Goal: Task Accomplishment & Management: Manage account settings

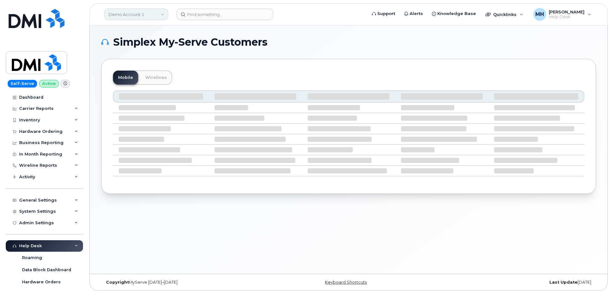
click at [138, 11] on link "Demo Account 1" at bounding box center [136, 14] width 64 height 11
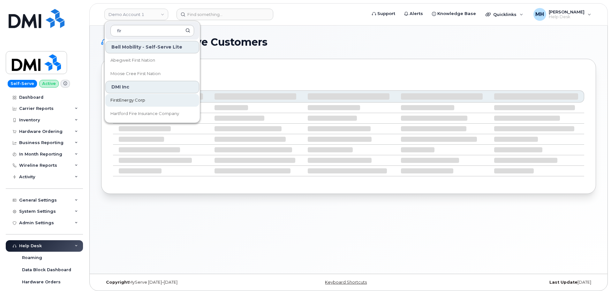
type input "fir"
click at [137, 102] on span "FirstEnergy Corp" at bounding box center [127, 100] width 35 height 6
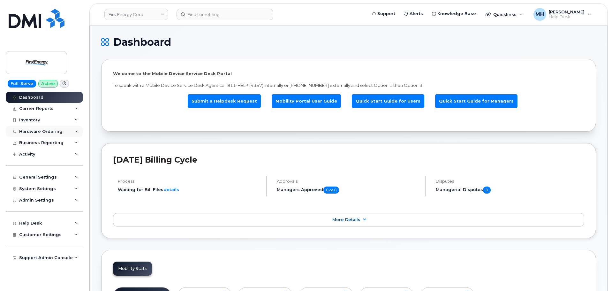
click at [52, 133] on div "Hardware Ordering" at bounding box center [40, 131] width 43 height 5
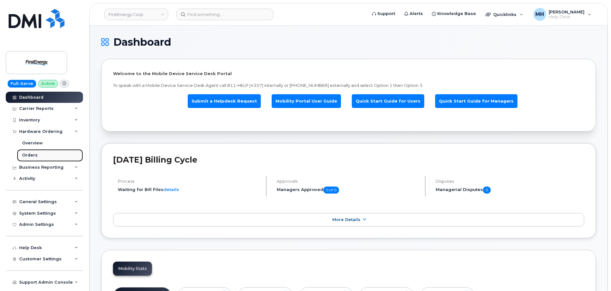
click at [47, 156] on link "Orders" at bounding box center [50, 155] width 66 height 12
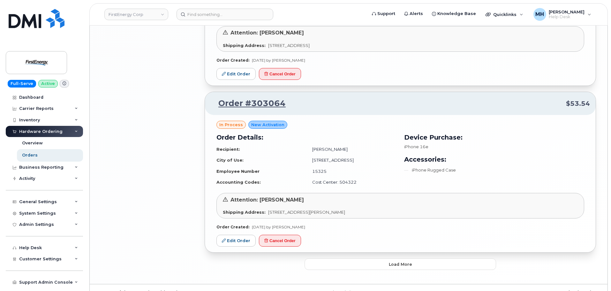
scroll to position [1226, 0]
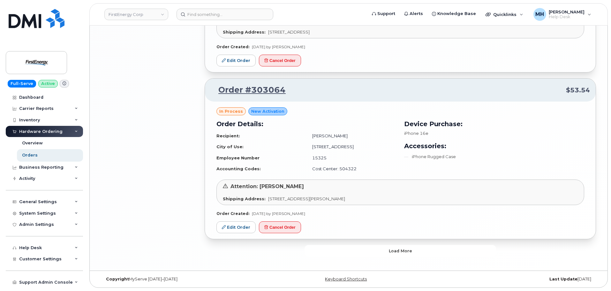
click at [324, 247] on button "Load more" at bounding box center [399, 250] width 191 height 11
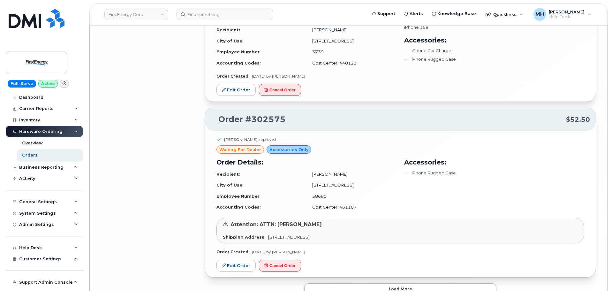
scroll to position [2711, 0]
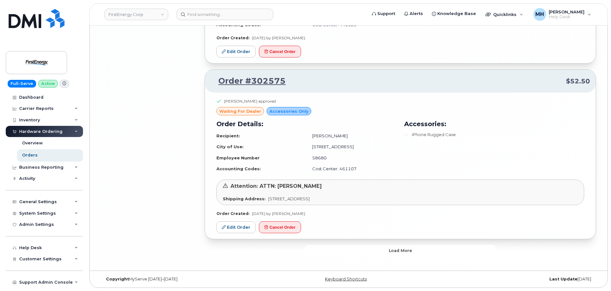
click at [318, 253] on button "Load more" at bounding box center [399, 250] width 191 height 11
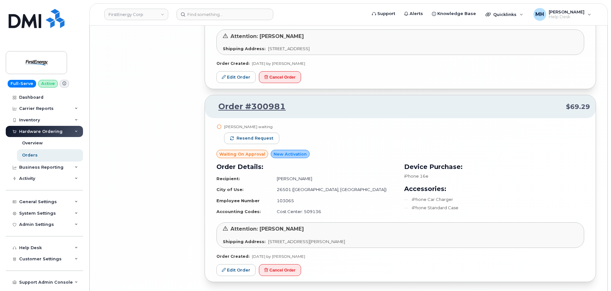
scroll to position [3049, 0]
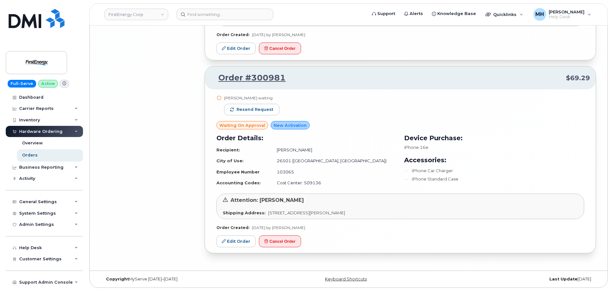
click at [261, 116] on div "John F Meier waiting Resend request" at bounding box center [251, 108] width 55 height 26
click at [261, 111] on span "Resend request" at bounding box center [254, 110] width 37 height 6
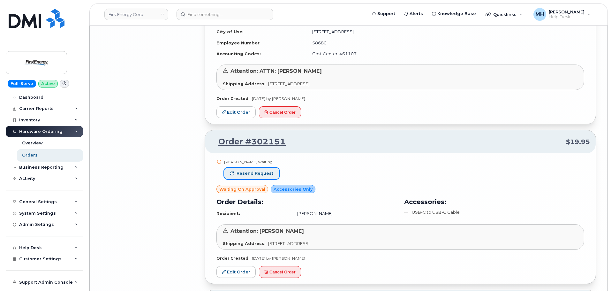
click at [263, 172] on span "Resend request" at bounding box center [254, 173] width 37 height 6
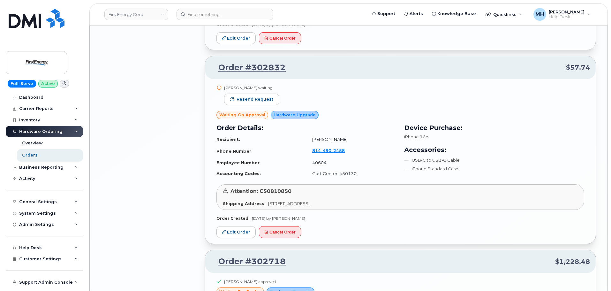
scroll to position [2124, 0]
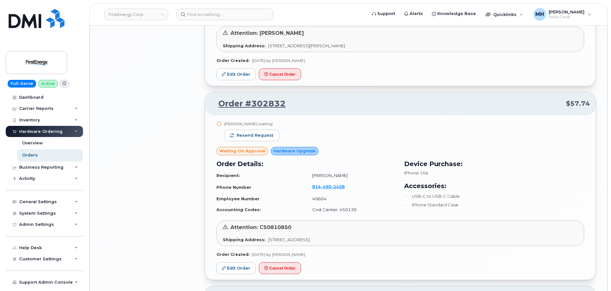
click at [257, 141] on div "Brandon T O'Donnell waiting Resend request" at bounding box center [251, 134] width 55 height 26
click at [257, 137] on span "Resend request" at bounding box center [254, 135] width 37 height 6
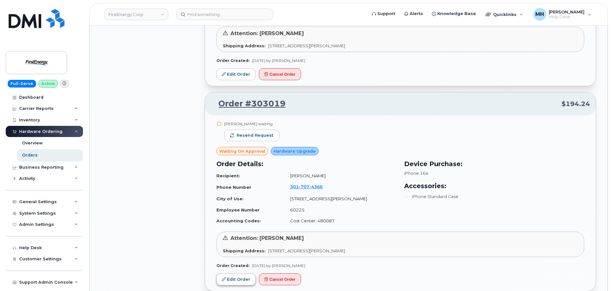
scroll to position [1326, 0]
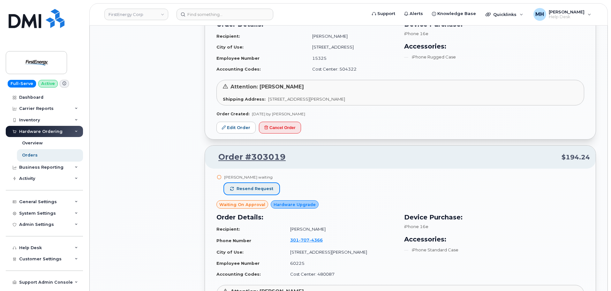
click at [261, 191] on span "Resend request" at bounding box center [254, 189] width 37 height 6
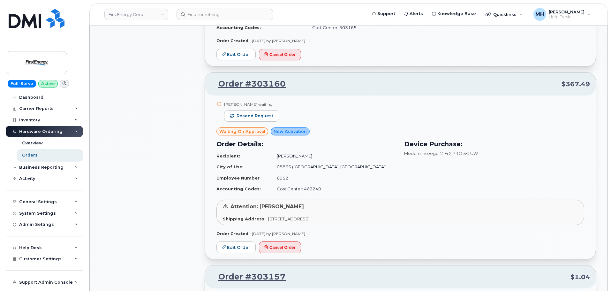
scroll to position [815, 0]
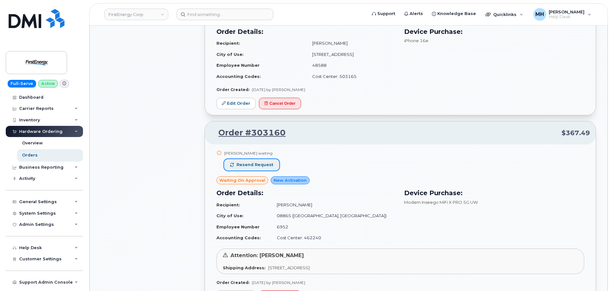
click at [264, 166] on span "Resend request" at bounding box center [254, 165] width 37 height 6
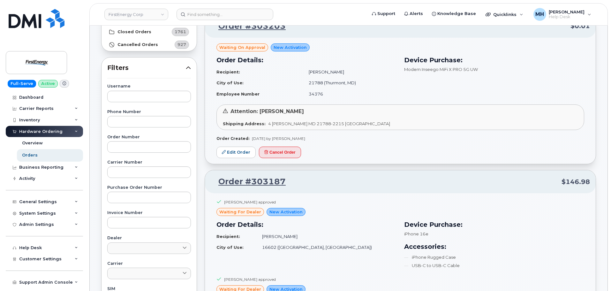
scroll to position [0, 0]
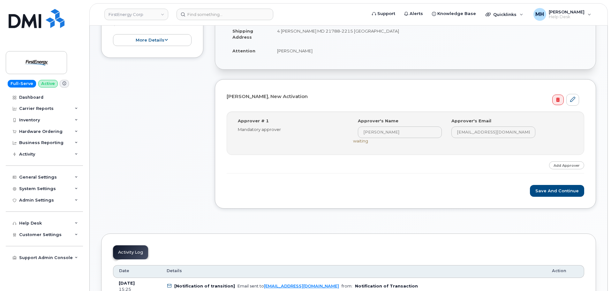
scroll to position [191, 0]
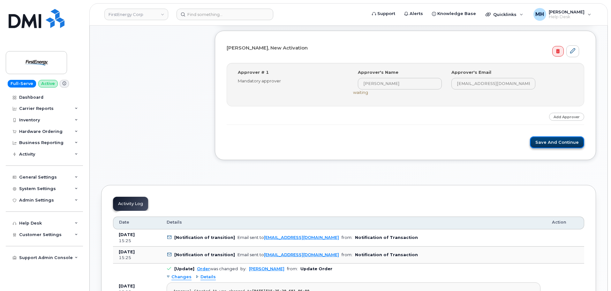
click at [541, 140] on button "Save and Continue" at bounding box center [557, 142] width 54 height 12
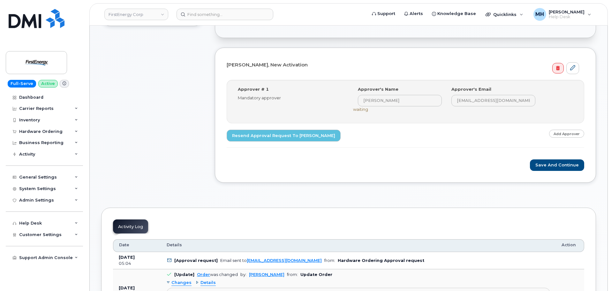
scroll to position [223, 0]
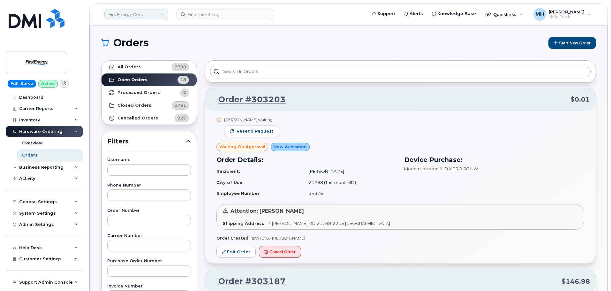
click at [146, 14] on link "FirstEnergy Corp" at bounding box center [136, 14] width 64 height 11
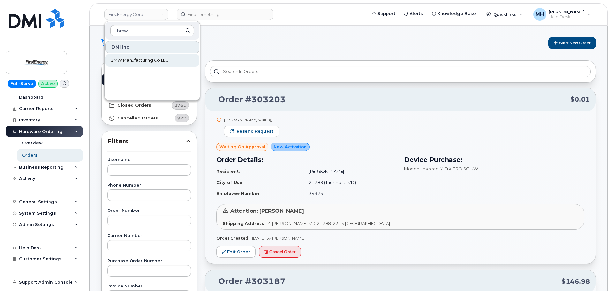
type input "bmw"
click at [143, 58] on span "BMW Manufacturing Co LLC" at bounding box center [139, 60] width 58 height 6
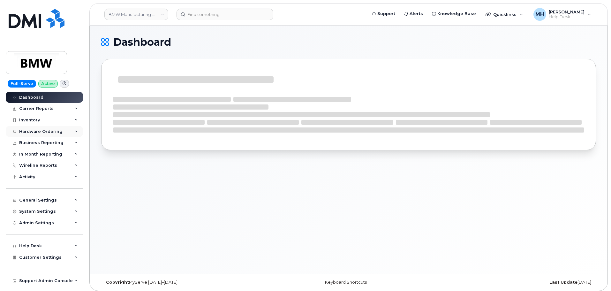
click at [43, 133] on div "Hardware Ordering" at bounding box center [40, 131] width 43 height 5
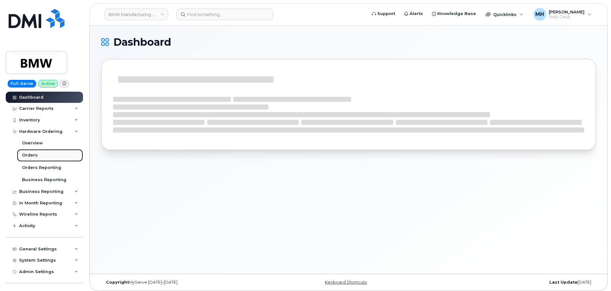
click at [37, 157] on link "Orders" at bounding box center [50, 155] width 66 height 12
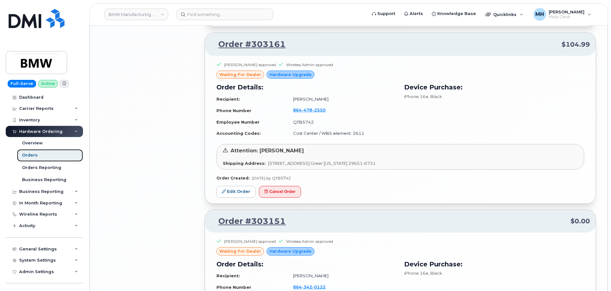
scroll to position [1290, 0]
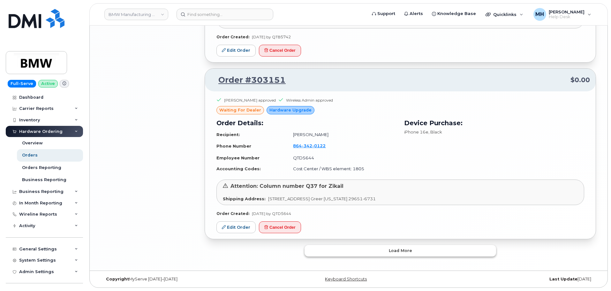
click at [343, 245] on button "Load more" at bounding box center [399, 250] width 191 height 11
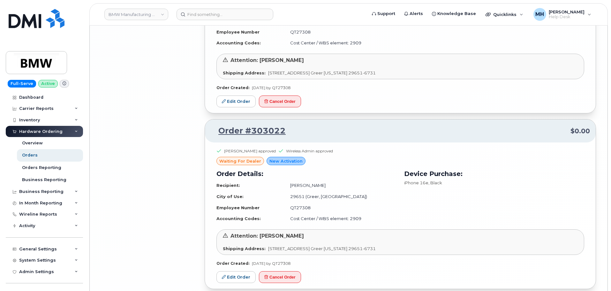
scroll to position [2712, 0]
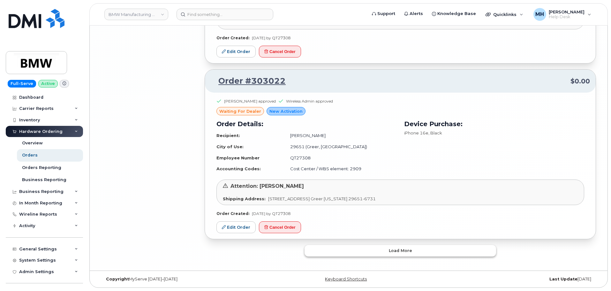
click at [352, 245] on button "Load more" at bounding box center [399, 250] width 191 height 11
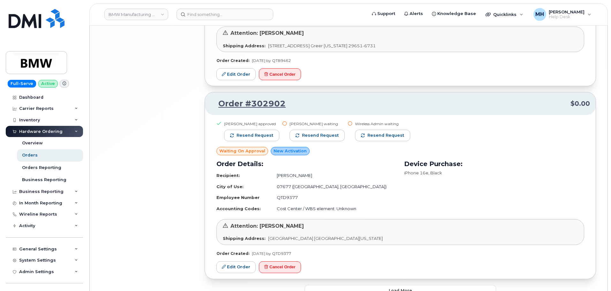
scroll to position [4100, 0]
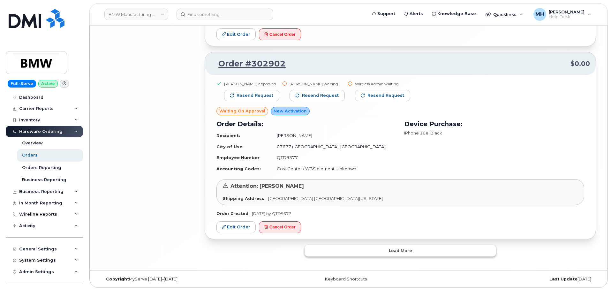
click at [323, 247] on button "Load more" at bounding box center [399, 250] width 191 height 11
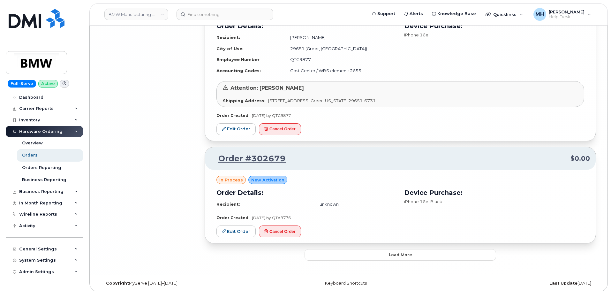
scroll to position [5165, 0]
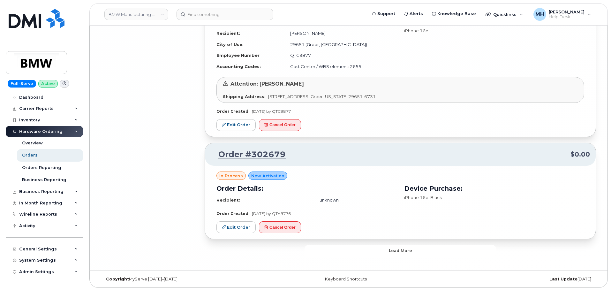
click at [340, 247] on button "Load more" at bounding box center [399, 250] width 191 height 11
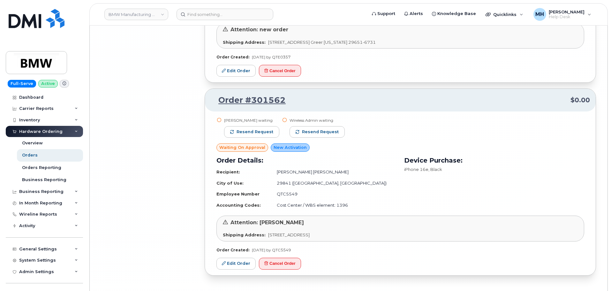
scroll to position [5903, 0]
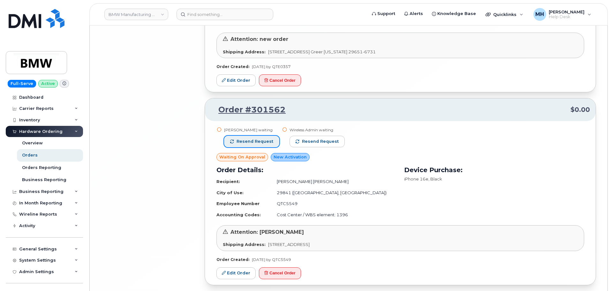
click at [271, 141] on button "Resend request" at bounding box center [251, 141] width 55 height 11
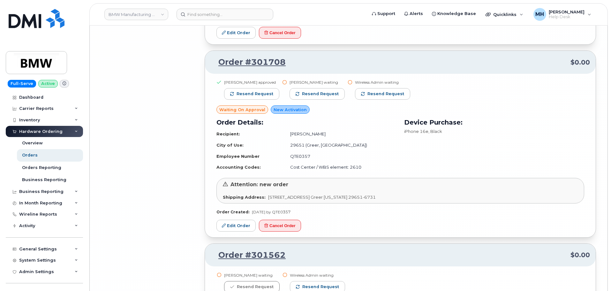
scroll to position [5712, 0]
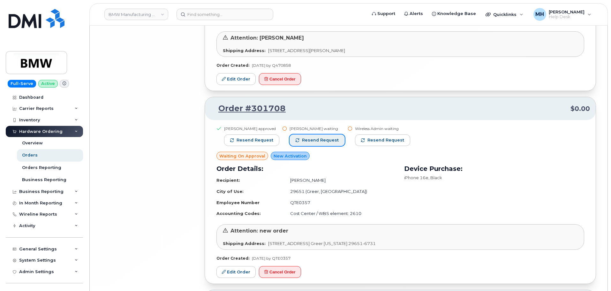
click at [315, 140] on span "Resend request" at bounding box center [320, 140] width 37 height 6
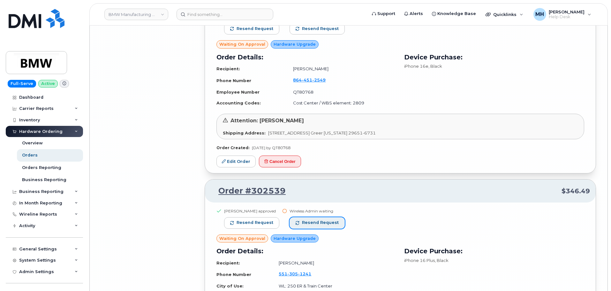
click at [321, 219] on button "Resend request" at bounding box center [316, 222] width 55 height 11
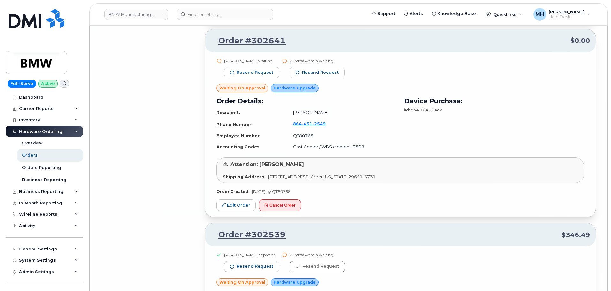
scroll to position [5329, 0]
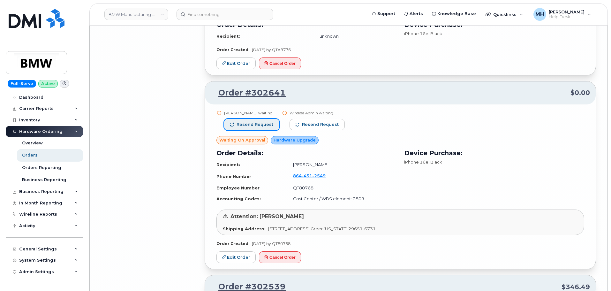
click at [257, 124] on span "Resend request" at bounding box center [254, 125] width 37 height 6
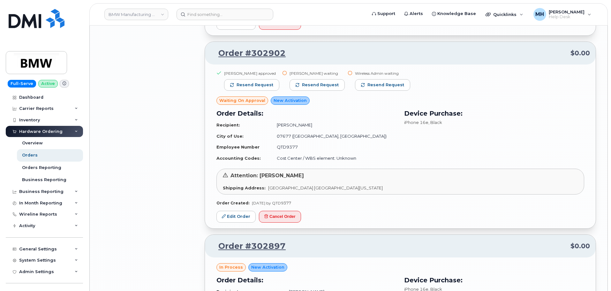
scroll to position [3989, 0]
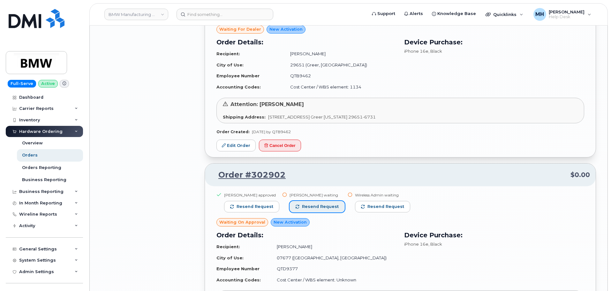
click at [334, 206] on span "Resend request" at bounding box center [320, 207] width 37 height 6
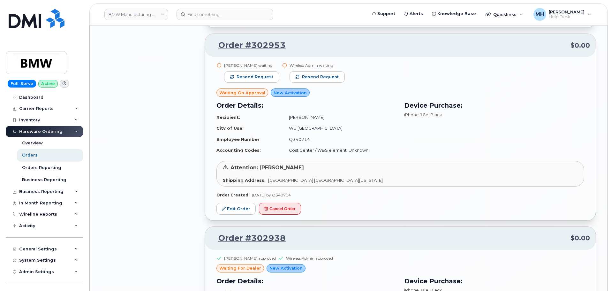
scroll to position [3701, 0]
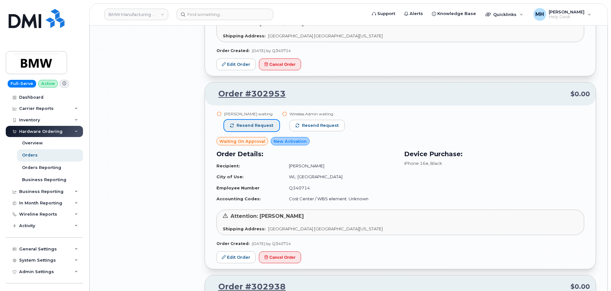
click at [263, 121] on button "Resend request" at bounding box center [251, 125] width 55 height 11
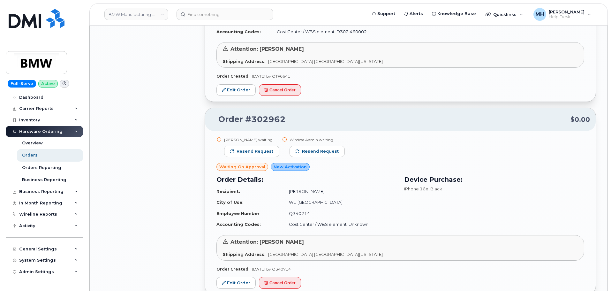
scroll to position [3478, 0]
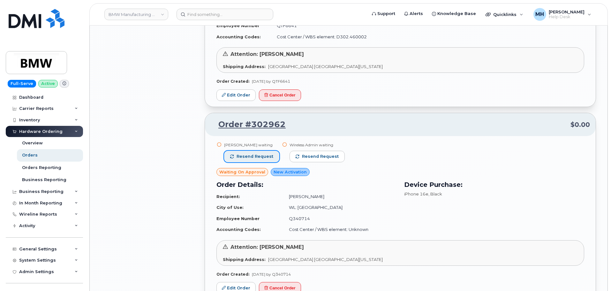
click at [240, 153] on button "Resend request" at bounding box center [251, 156] width 55 height 11
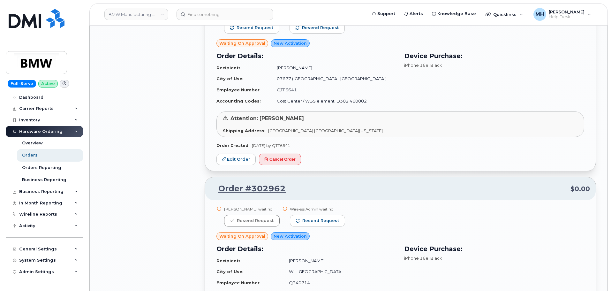
scroll to position [3318, 0]
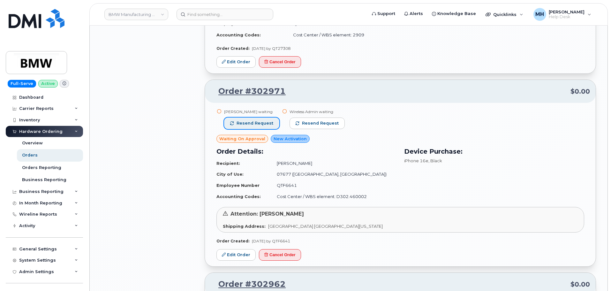
click at [245, 124] on span "Resend request" at bounding box center [254, 123] width 37 height 6
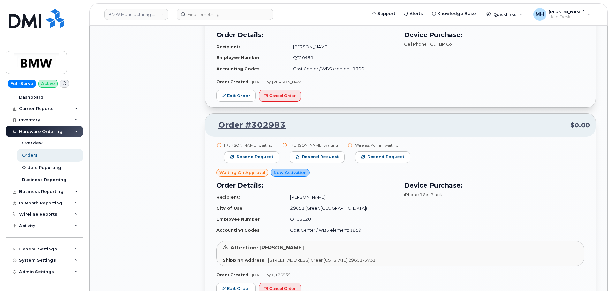
scroll to position [2967, 0]
click at [267, 154] on button "Resend request" at bounding box center [251, 157] width 55 height 11
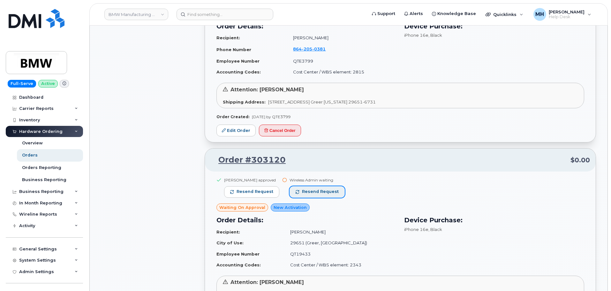
click at [296, 191] on span "button" at bounding box center [298, 192] width 4 height 4
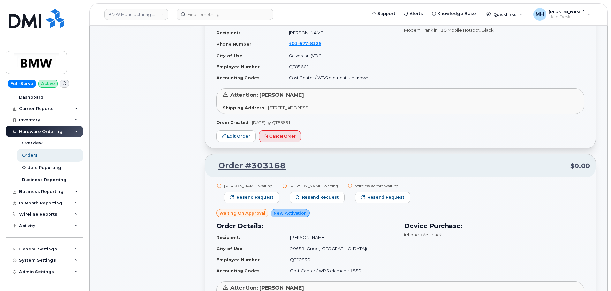
scroll to position [478, 0]
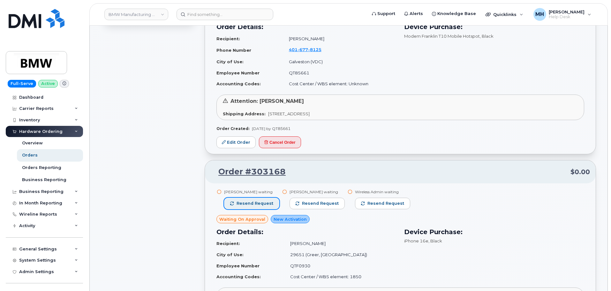
click at [263, 202] on span "Resend request" at bounding box center [254, 203] width 37 height 6
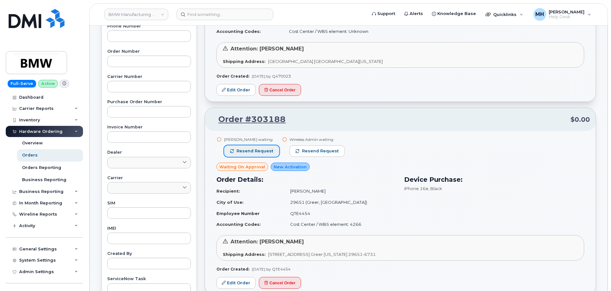
click at [265, 148] on span "Resend request" at bounding box center [254, 151] width 37 height 6
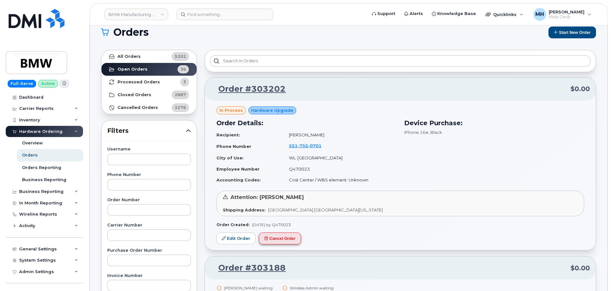
scroll to position [0, 0]
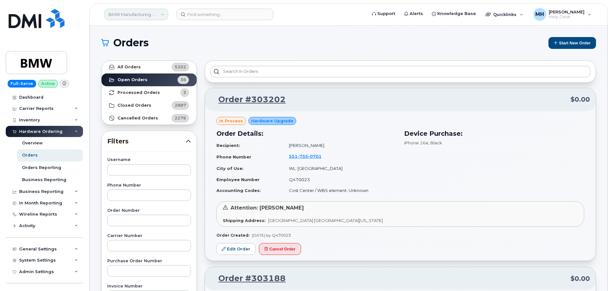
click at [121, 14] on link "BMW Manufacturing Co LLC" at bounding box center [136, 14] width 64 height 11
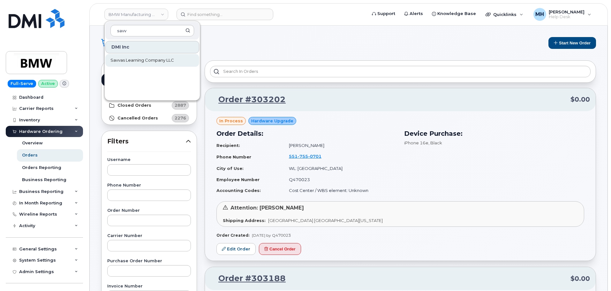
type input "savv"
click at [138, 61] on span "Savvas Learning Company LLC" at bounding box center [142, 60] width 64 height 6
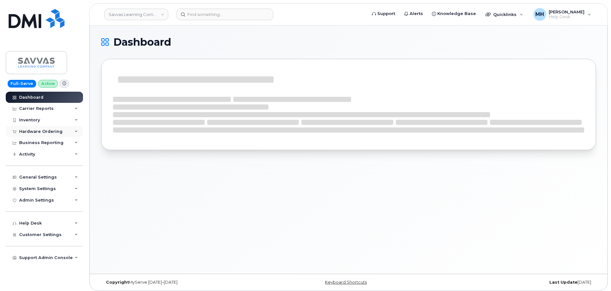
click at [64, 130] on div "Hardware Ordering" at bounding box center [44, 131] width 77 height 11
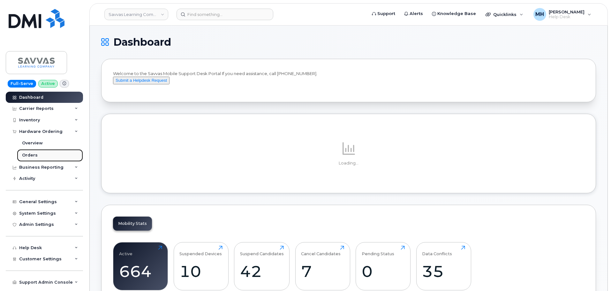
click at [45, 154] on link "Orders" at bounding box center [50, 155] width 66 height 12
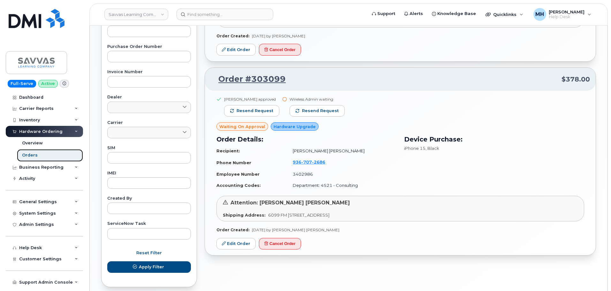
scroll to position [242, 0]
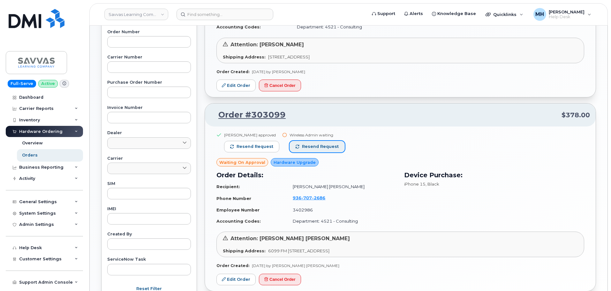
click at [327, 145] on span "Resend request" at bounding box center [320, 147] width 37 height 6
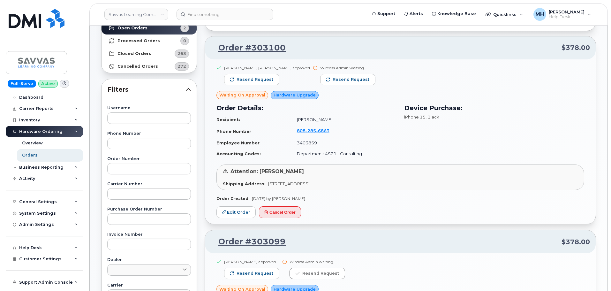
scroll to position [51, 0]
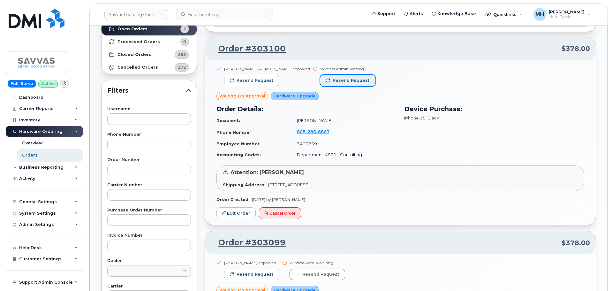
click at [333, 83] on span "Resend request" at bounding box center [351, 81] width 37 height 6
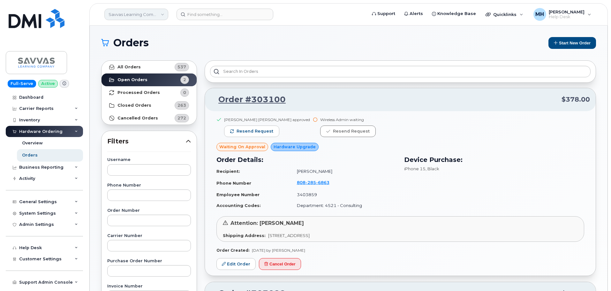
click at [147, 15] on link "Savvas Learning Company LLC" at bounding box center [136, 14] width 64 height 11
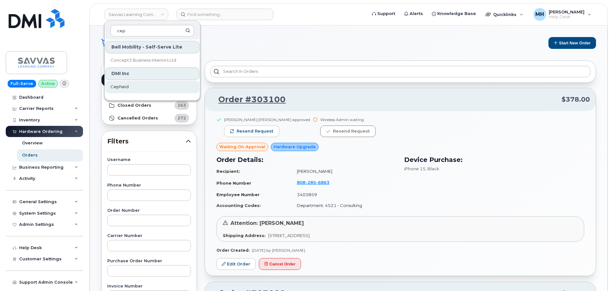
type input "cep"
click at [146, 87] on link "Cepheid" at bounding box center [152, 86] width 94 height 13
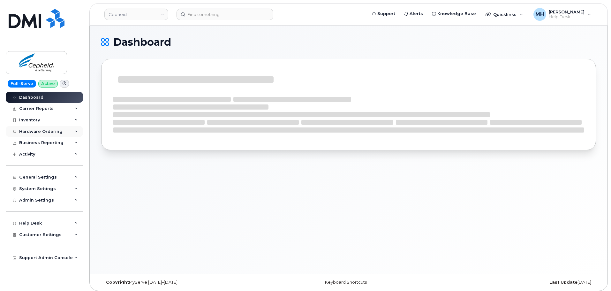
click at [48, 135] on div "Hardware Ordering" at bounding box center [44, 131] width 77 height 11
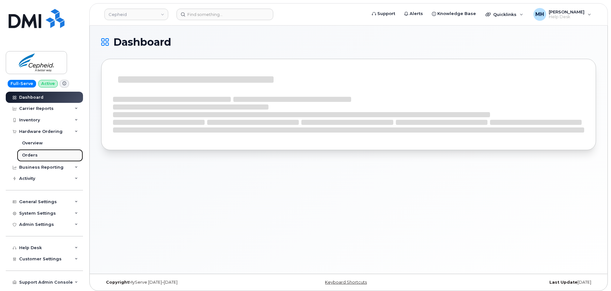
click at [36, 151] on link "Orders" at bounding box center [50, 155] width 66 height 12
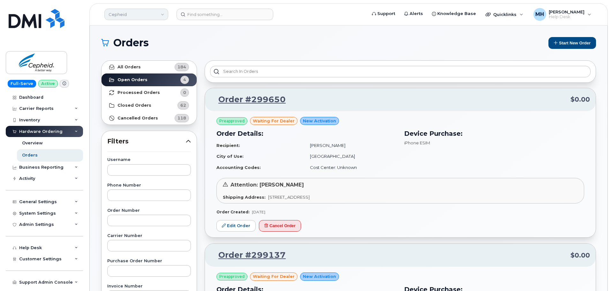
click at [141, 16] on link "Cepheid" at bounding box center [136, 14] width 64 height 11
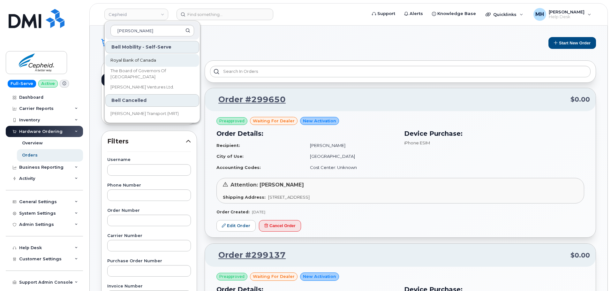
type input "[PERSON_NAME]"
click at [137, 60] on span "Royal Bank of Canada" at bounding box center [133, 60] width 46 height 6
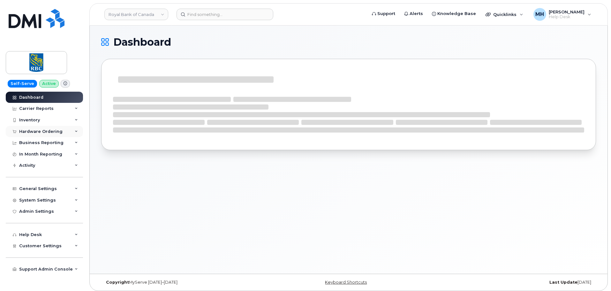
click at [50, 130] on div "Hardware Ordering" at bounding box center [40, 131] width 43 height 5
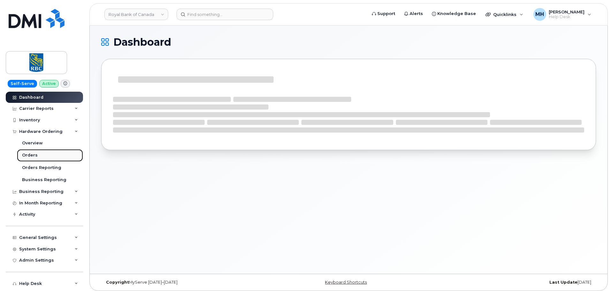
click at [40, 153] on link "Orders" at bounding box center [50, 155] width 66 height 12
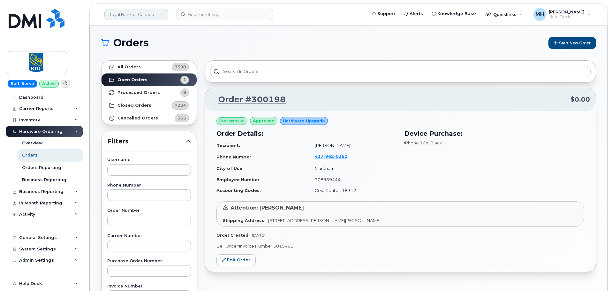
click at [138, 13] on link "Royal Bank of Canada" at bounding box center [136, 14] width 64 height 11
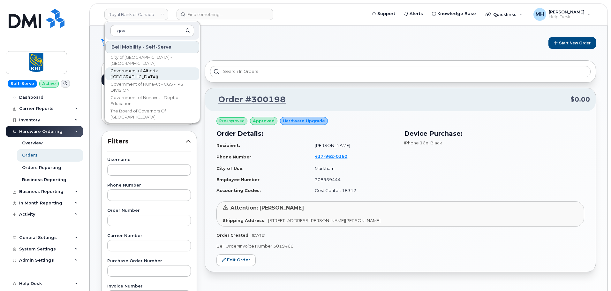
type input "gov"
click at [146, 75] on span "Government of Alberta (GOA)" at bounding box center [146, 74] width 73 height 12
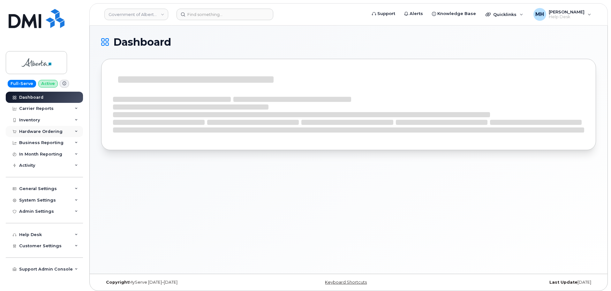
click at [46, 136] on div "Hardware Ordering" at bounding box center [44, 131] width 77 height 11
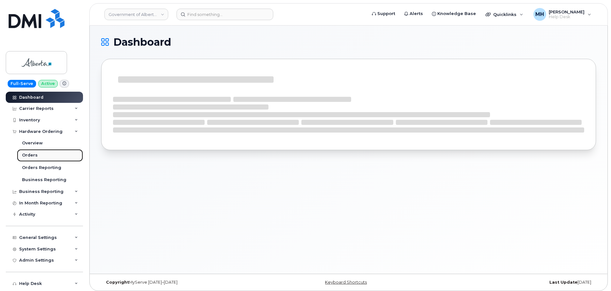
click at [35, 153] on div "Orders" at bounding box center [30, 155] width 16 height 6
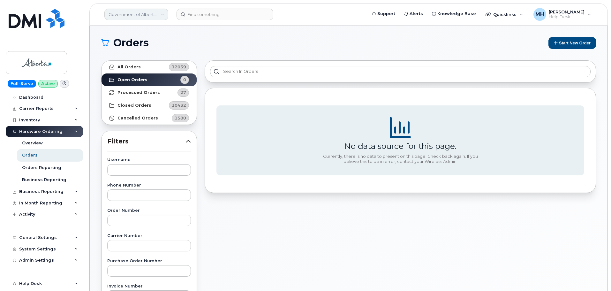
click at [145, 16] on link "Government of Alberta ([GEOGRAPHIC_DATA])" at bounding box center [136, 14] width 64 height 11
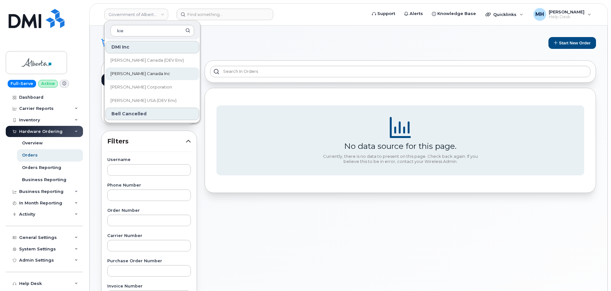
type input "kie"
click at [144, 72] on span "[PERSON_NAME] Canada Inc" at bounding box center [140, 74] width 60 height 6
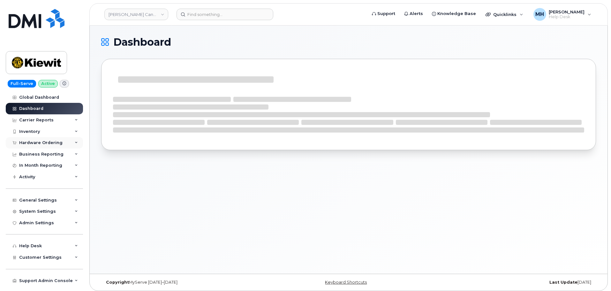
click at [57, 142] on div "Hardware Ordering" at bounding box center [40, 142] width 43 height 5
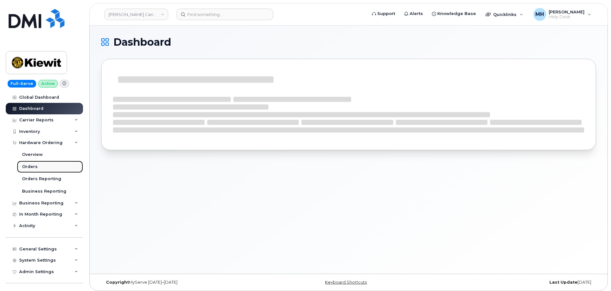
click at [52, 162] on link "Orders" at bounding box center [50, 167] width 66 height 12
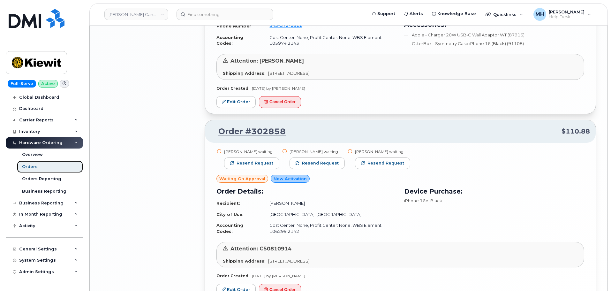
scroll to position [1091, 0]
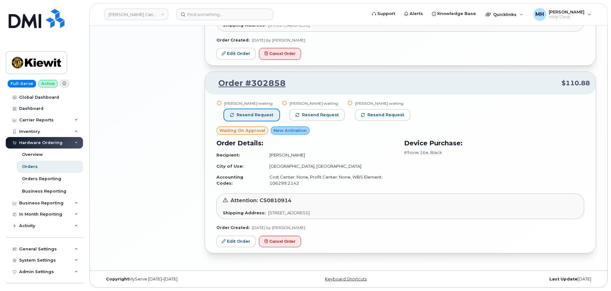
click at [256, 115] on span "Resend request" at bounding box center [254, 115] width 37 height 6
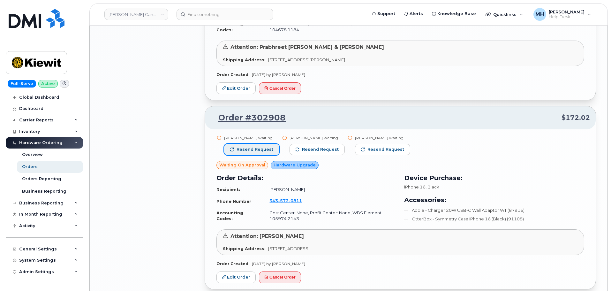
click at [268, 144] on button "Resend request" at bounding box center [251, 149] width 55 height 11
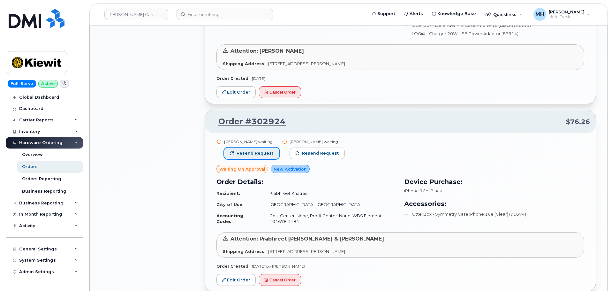
click at [272, 156] on button "Resend request" at bounding box center [251, 152] width 55 height 11
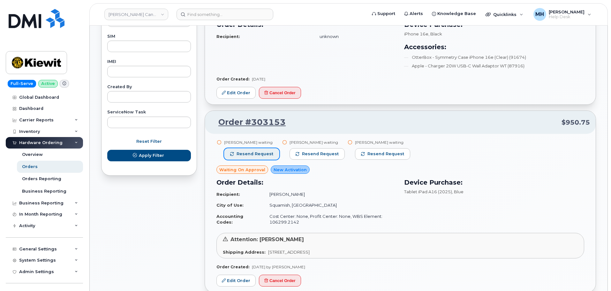
click at [268, 154] on span "Resend request" at bounding box center [254, 154] width 37 height 6
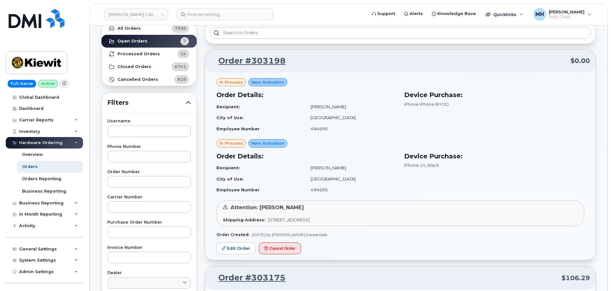
scroll to position [0, 0]
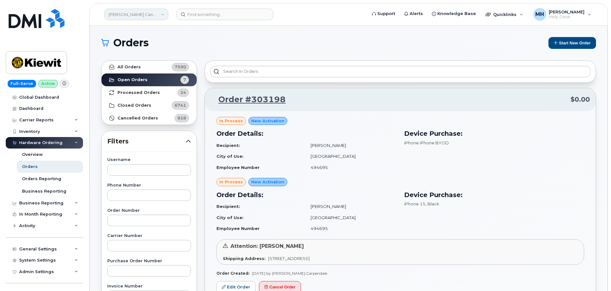
click at [131, 12] on link "Kiewit Canada Inc" at bounding box center [136, 14] width 64 height 11
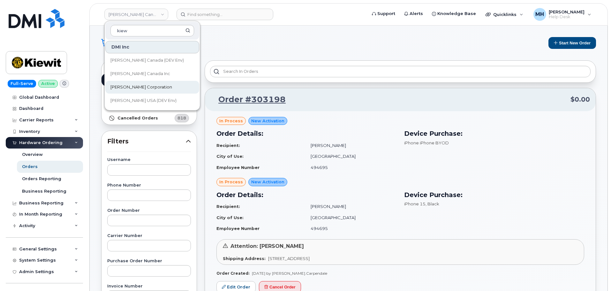
type input "kiew"
click at [116, 83] on link "[PERSON_NAME] Corporation" at bounding box center [152, 87] width 94 height 13
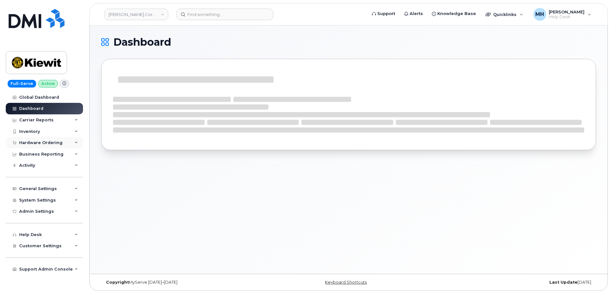
click at [47, 143] on div "Hardware Ordering" at bounding box center [40, 142] width 43 height 5
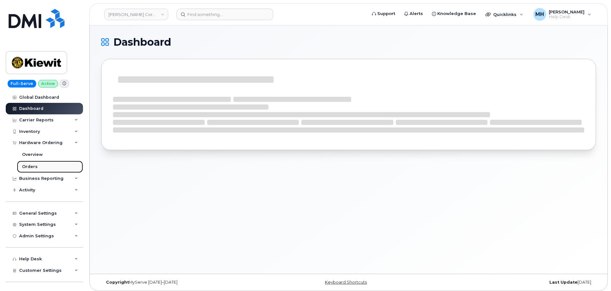
click at [43, 163] on link "Orders" at bounding box center [50, 167] width 66 height 12
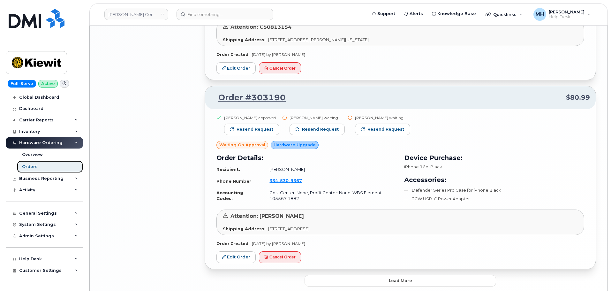
scroll to position [1275, 0]
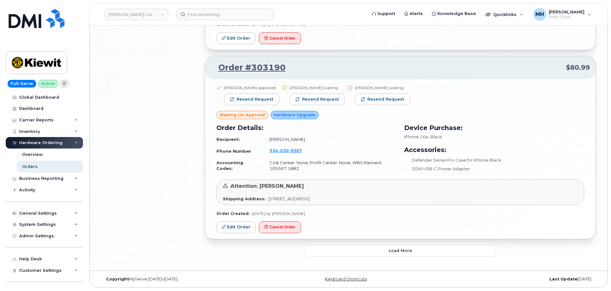
click at [357, 252] on button "Load more" at bounding box center [399, 250] width 191 height 11
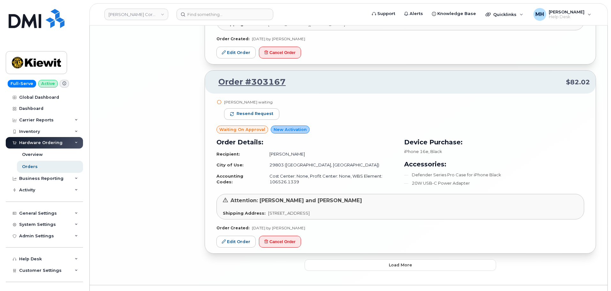
scroll to position [2708, 0]
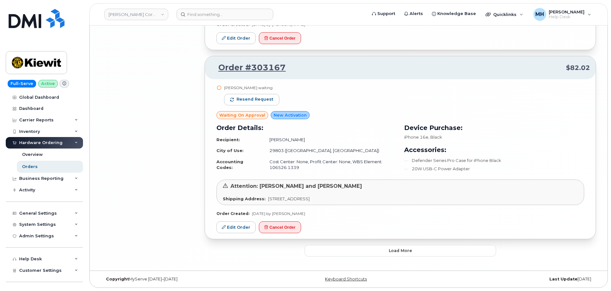
click at [311, 250] on button "Load more" at bounding box center [399, 250] width 191 height 11
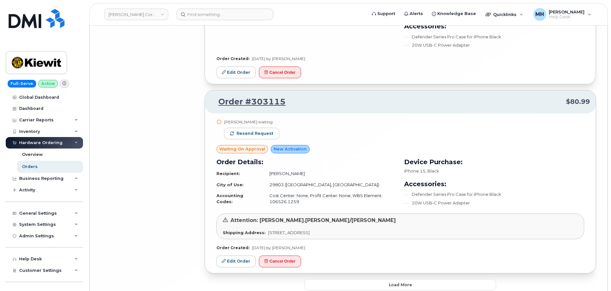
scroll to position [4091, 0]
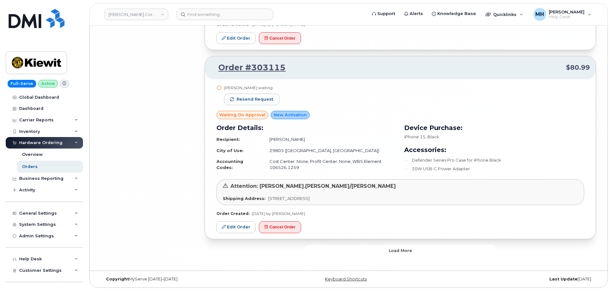
click at [358, 253] on button "Load more" at bounding box center [399, 250] width 191 height 11
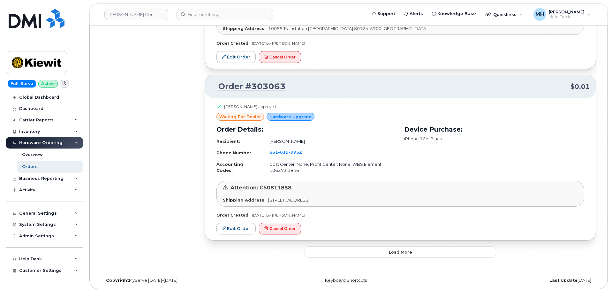
scroll to position [5470, 0]
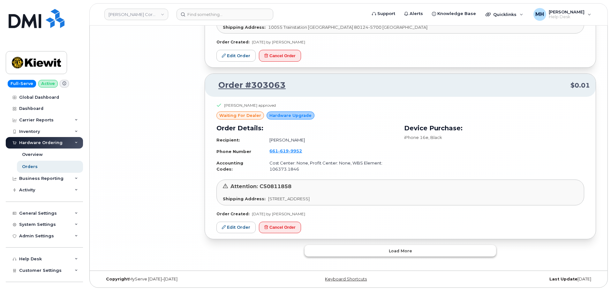
click at [353, 247] on button "Load more" at bounding box center [399, 250] width 191 height 11
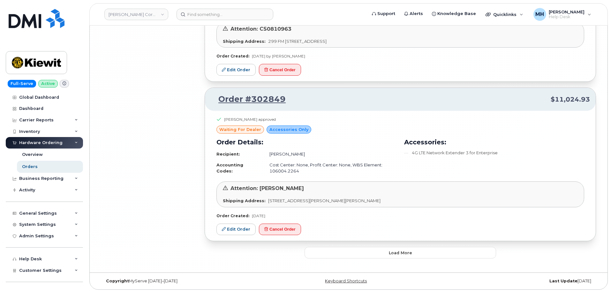
scroll to position [6852, 0]
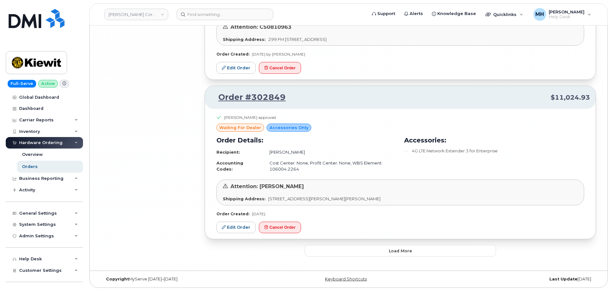
click at [343, 248] on button "Load more" at bounding box center [399, 250] width 191 height 11
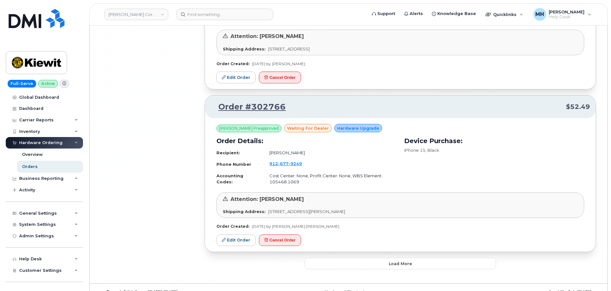
scroll to position [8244, 0]
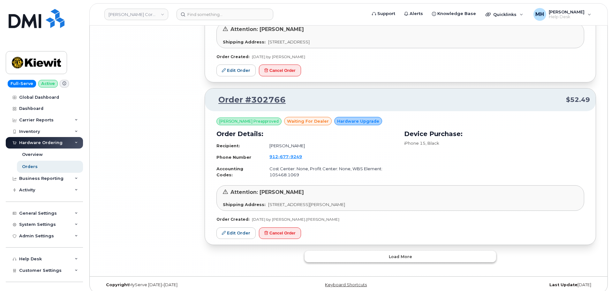
click at [338, 251] on button "Load more" at bounding box center [399, 256] width 191 height 11
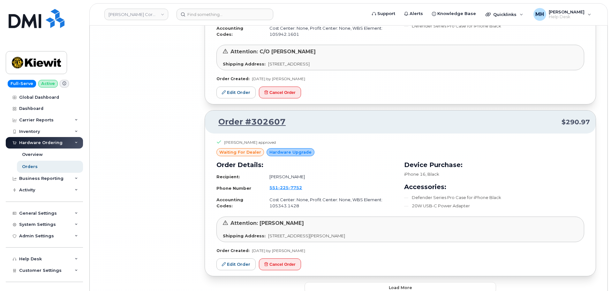
scroll to position [9624, 0]
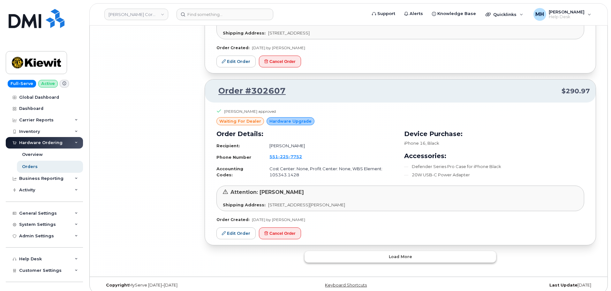
click at [332, 251] on button "Load more" at bounding box center [399, 256] width 191 height 11
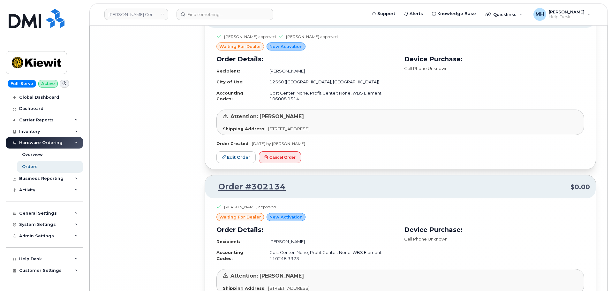
scroll to position [11045, 0]
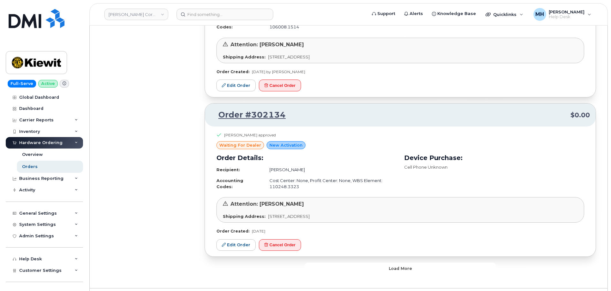
click at [341, 262] on button "Load more" at bounding box center [399, 267] width 191 height 11
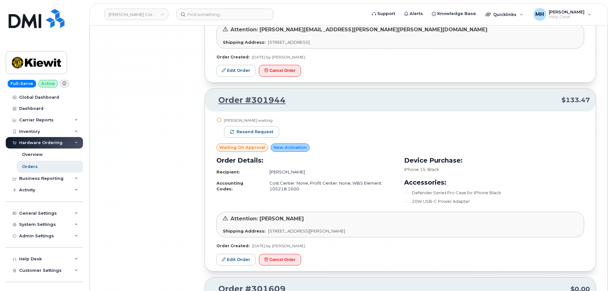
scroll to position [11283, 0]
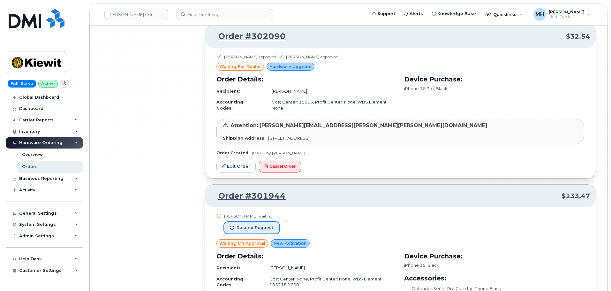
click at [258, 225] on span "Resend request" at bounding box center [254, 228] width 37 height 6
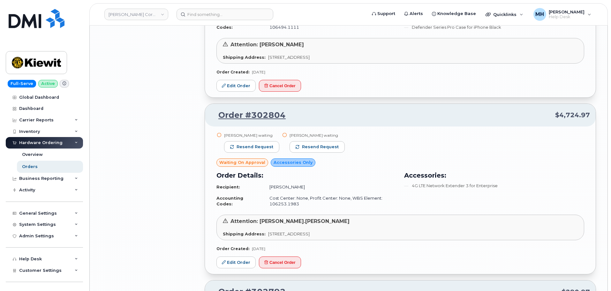
scroll to position [7868, 0]
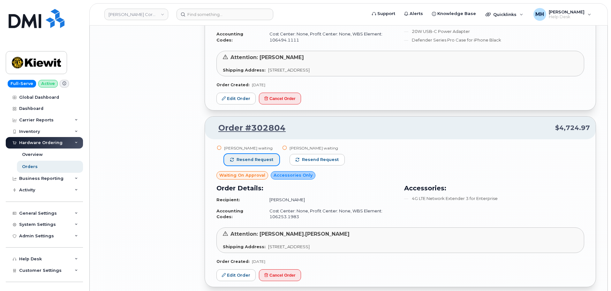
click at [271, 154] on button "Resend request" at bounding box center [251, 159] width 55 height 11
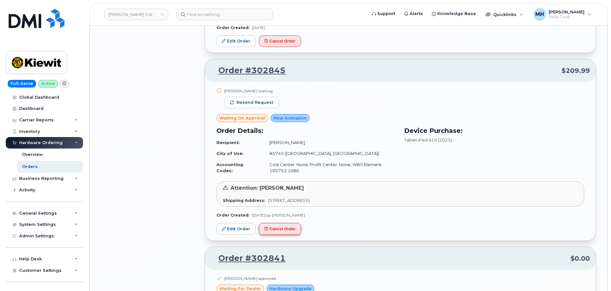
scroll to position [6942, 0]
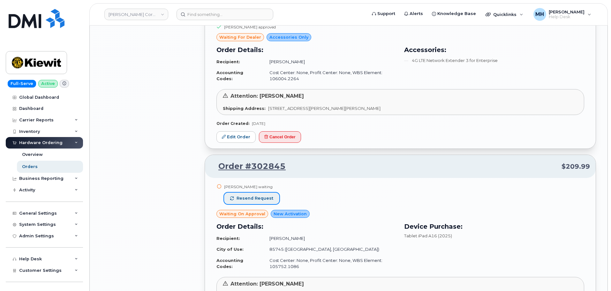
click at [273, 200] on button "Resend request" at bounding box center [251, 197] width 55 height 11
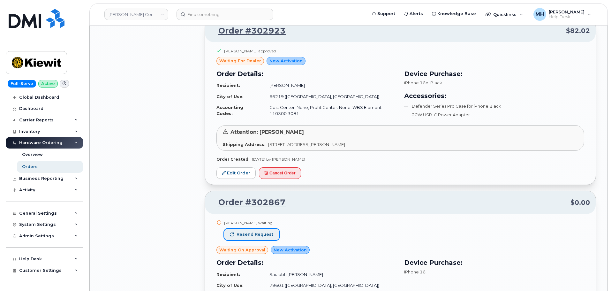
click at [270, 235] on span "Resend request" at bounding box center [254, 234] width 37 height 6
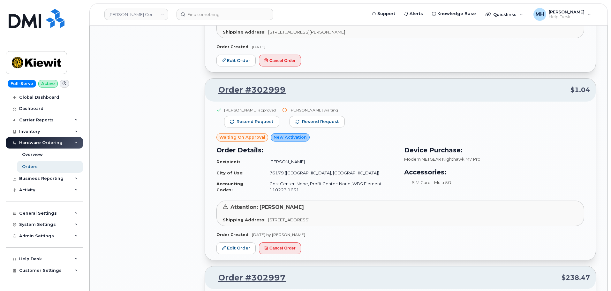
scroll to position [5921, 0]
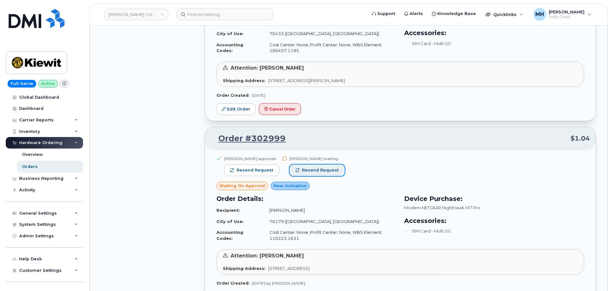
drag, startPoint x: 304, startPoint y: 168, endPoint x: 320, endPoint y: 219, distance: 53.3
click at [305, 168] on span "Resend request" at bounding box center [320, 170] width 37 height 6
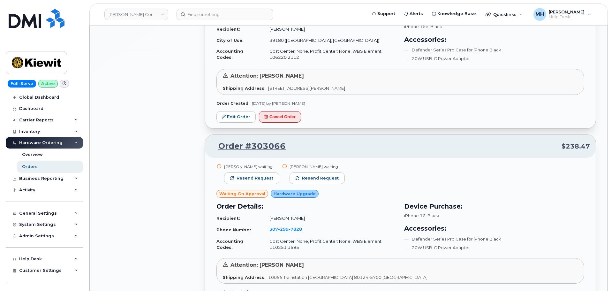
scroll to position [5219, 0]
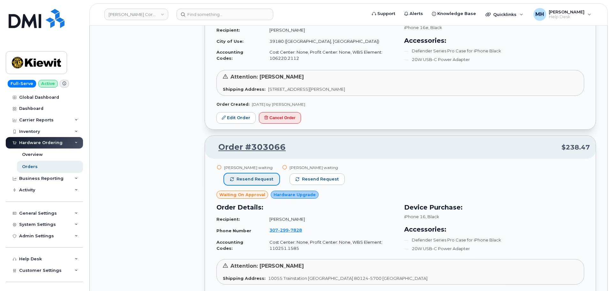
click at [267, 178] on span "Resend request" at bounding box center [254, 179] width 37 height 6
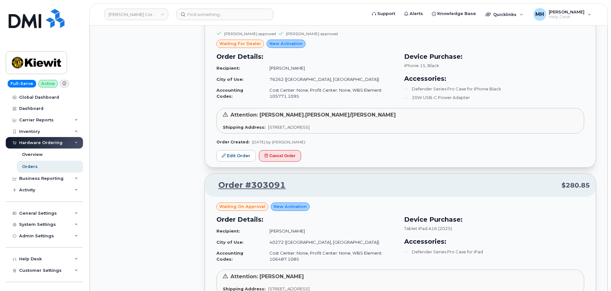
scroll to position [4389, 0]
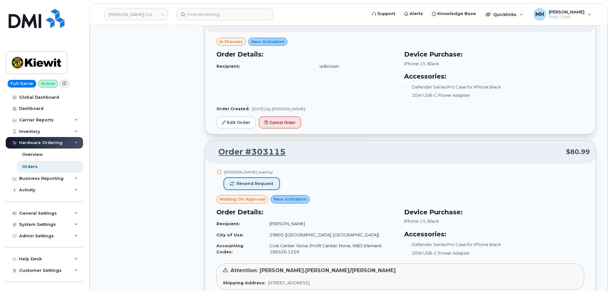
click at [263, 187] on button "Resend request" at bounding box center [251, 183] width 55 height 11
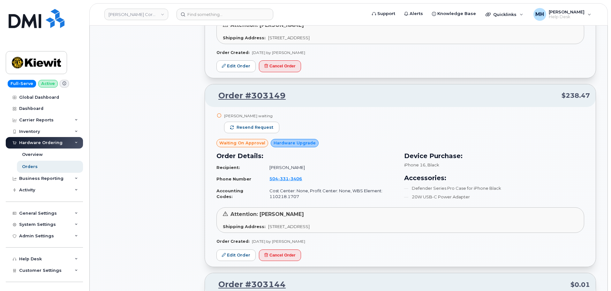
scroll to position [3017, 0]
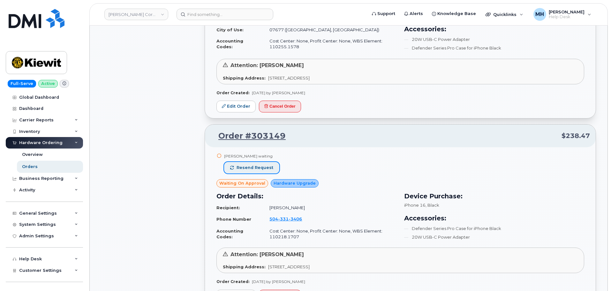
click at [265, 172] on button "Resend request" at bounding box center [251, 167] width 55 height 11
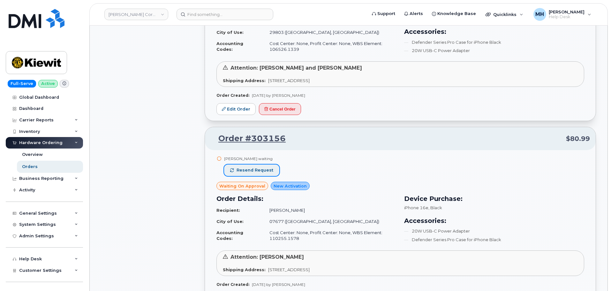
click at [263, 170] on span "Resend request" at bounding box center [254, 170] width 37 height 6
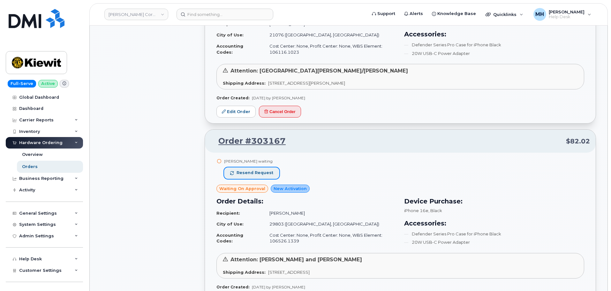
click at [260, 177] on button "Resend request" at bounding box center [251, 172] width 55 height 11
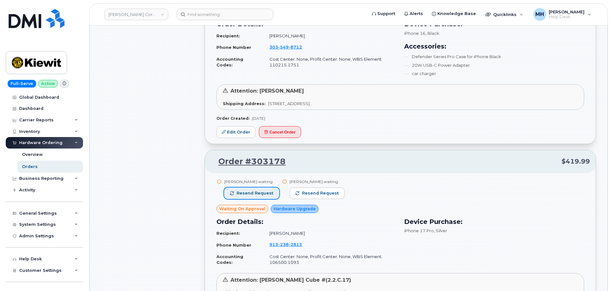
click at [256, 194] on span "Resend request" at bounding box center [254, 193] width 37 height 6
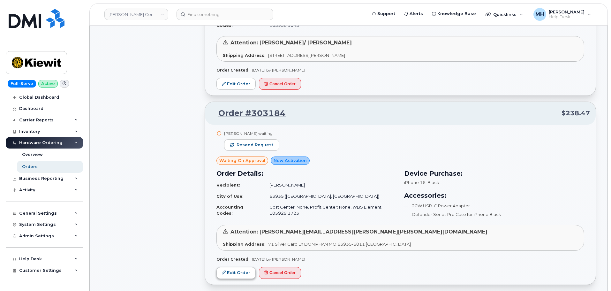
scroll to position [1517, 0]
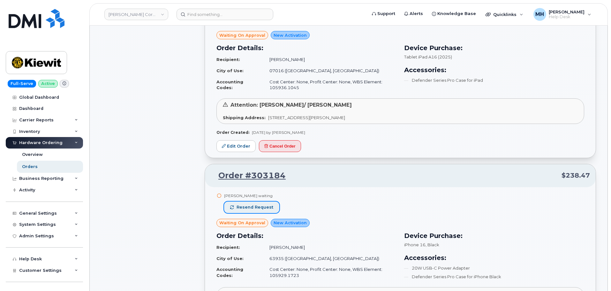
click at [257, 209] on span "Resend request" at bounding box center [254, 207] width 37 height 6
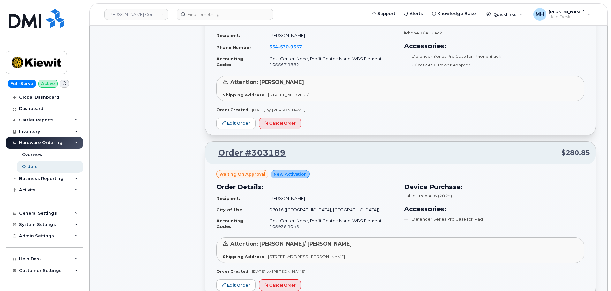
scroll to position [1390, 0]
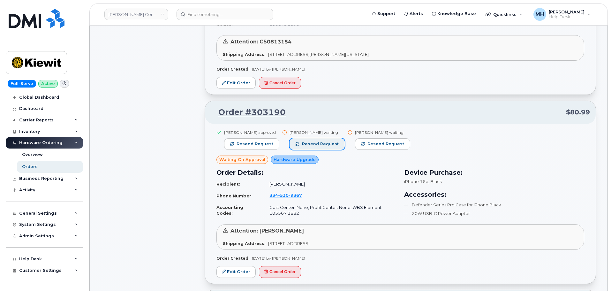
click at [325, 147] on button "Resend request" at bounding box center [316, 143] width 55 height 11
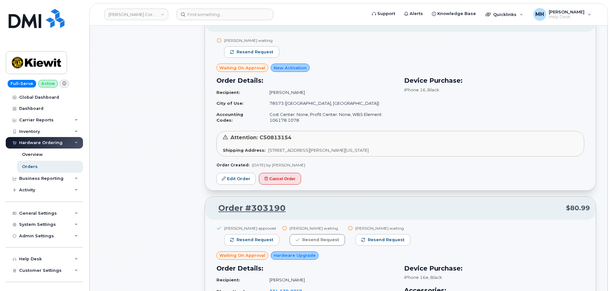
scroll to position [1038, 0]
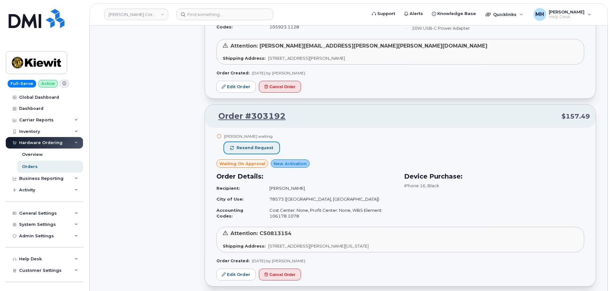
click at [270, 146] on span "Resend request" at bounding box center [254, 148] width 37 height 6
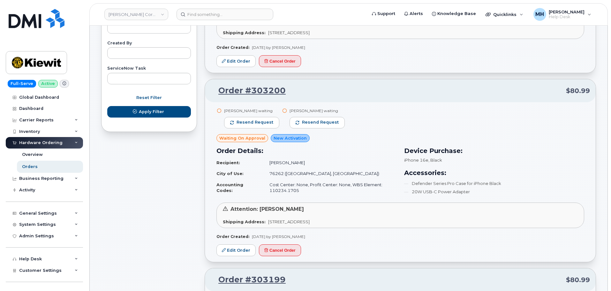
scroll to position [336, 0]
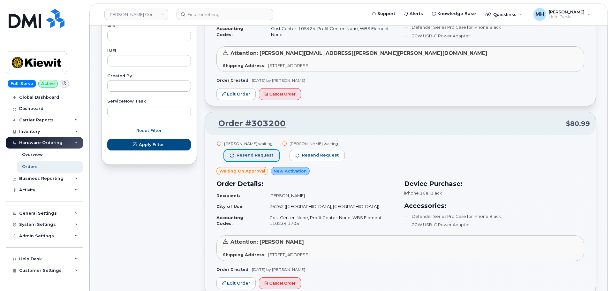
click at [267, 154] on span "Resend request" at bounding box center [254, 155] width 37 height 6
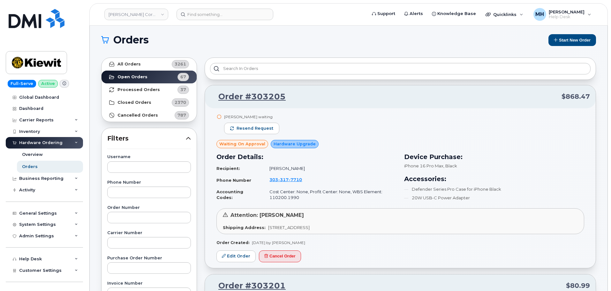
scroll to position [0, 0]
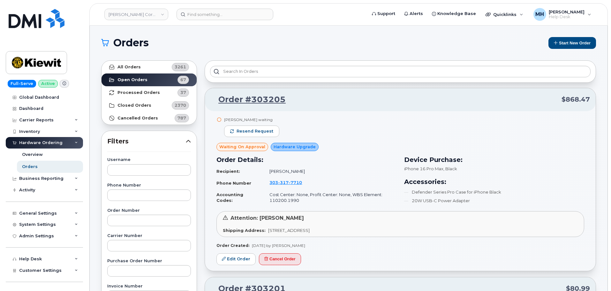
click at [268, 125] on div "Rory Walter waiting Resend request" at bounding box center [251, 130] width 55 height 26
click at [264, 128] on button "Resend request" at bounding box center [251, 130] width 55 height 11
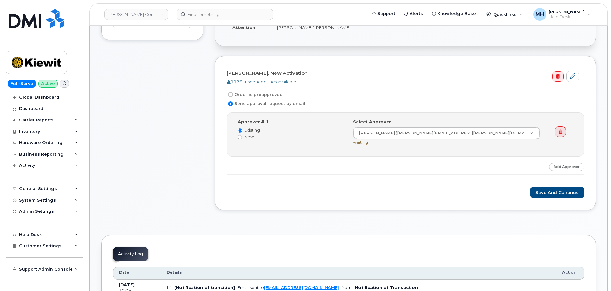
scroll to position [223, 0]
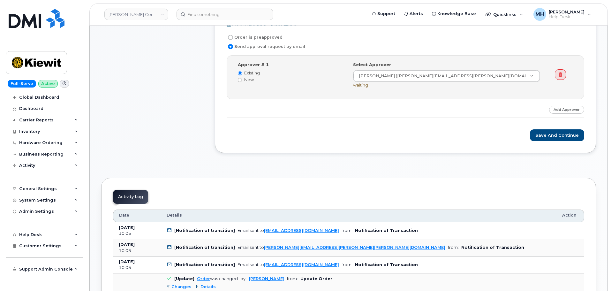
click at [532, 141] on div "[PERSON_NAME], New Activation 1126 suspended lines available. Order is preappro…" at bounding box center [405, 76] width 381 height 154
click at [538, 137] on button "Save and Continue" at bounding box center [557, 135] width 54 height 12
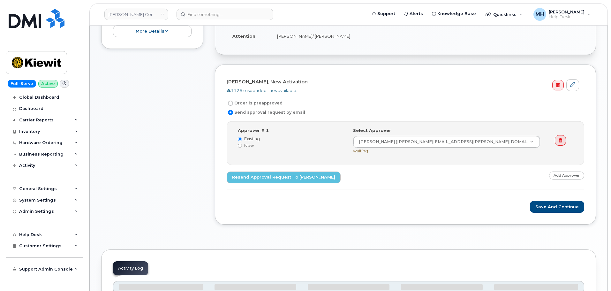
scroll to position [223, 0]
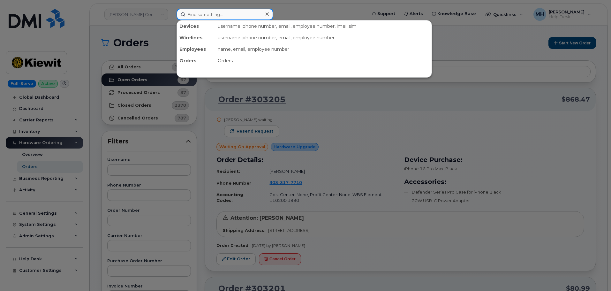
click at [216, 10] on input at bounding box center [224, 14] width 97 height 11
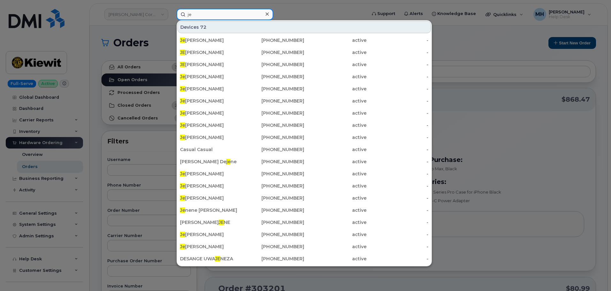
type input "j"
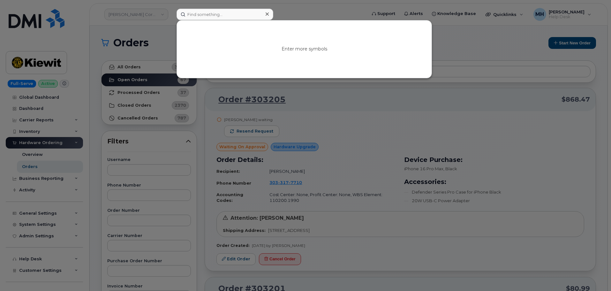
click at [155, 15] on div at bounding box center [305, 145] width 611 height 291
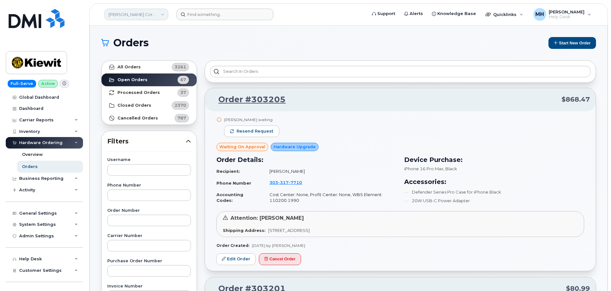
click at [146, 15] on link "Kiewit Corporation" at bounding box center [136, 14] width 64 height 11
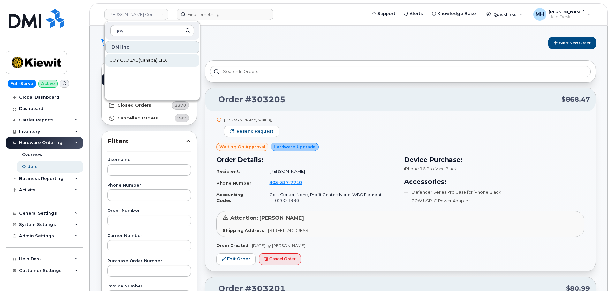
type input "joy"
click at [169, 57] on link "JOY GLOBAL (Canada) LTD." at bounding box center [152, 60] width 94 height 13
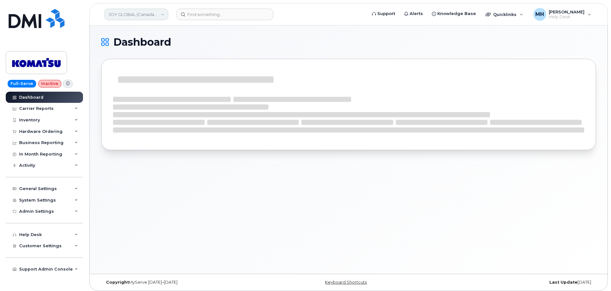
click at [148, 12] on link "JOY GLOBAL (Canada) LTD." at bounding box center [136, 14] width 64 height 11
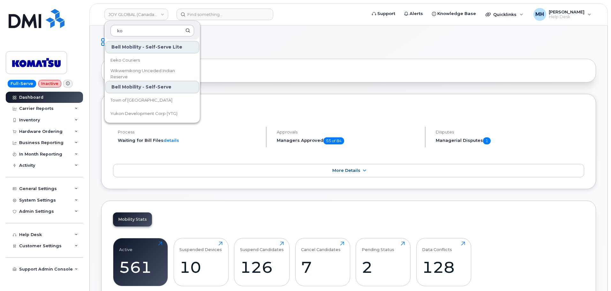
click at [145, 36] on input "ko" at bounding box center [152, 30] width 84 height 11
drag, startPoint x: 140, startPoint y: 31, endPoint x: 114, endPoint y: 29, distance: 26.2
click at [114, 29] on input "ko" at bounding box center [152, 30] width 84 height 11
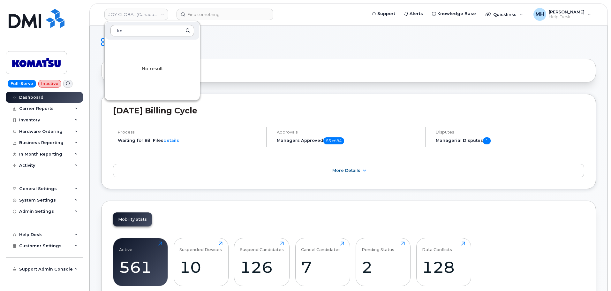
type input "k"
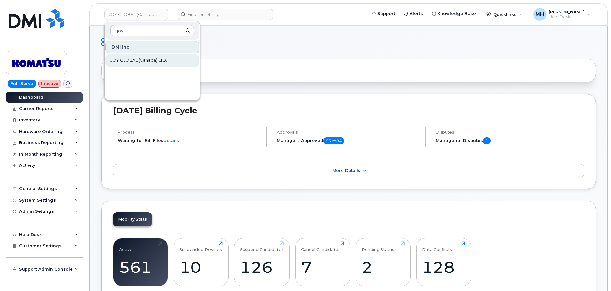
type input "joy"
click at [125, 57] on span "JOY GLOBAL (Canada) LTD." at bounding box center [138, 60] width 56 height 6
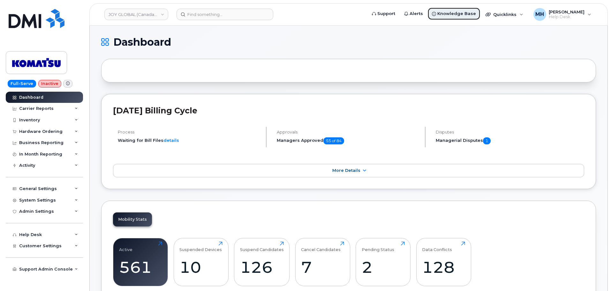
click at [452, 18] on link "Knowledge Base" at bounding box center [453, 13] width 53 height 13
click at [569, 16] on span "Help Desk" at bounding box center [567, 16] width 36 height 5
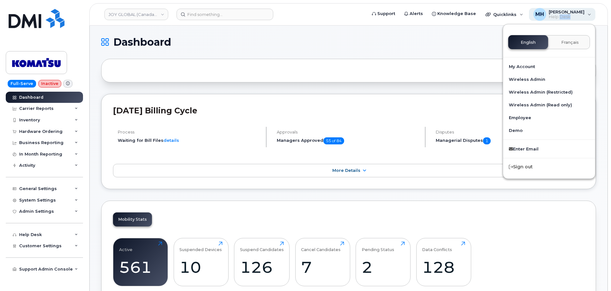
click at [569, 16] on span "Help Desk" at bounding box center [567, 16] width 36 height 5
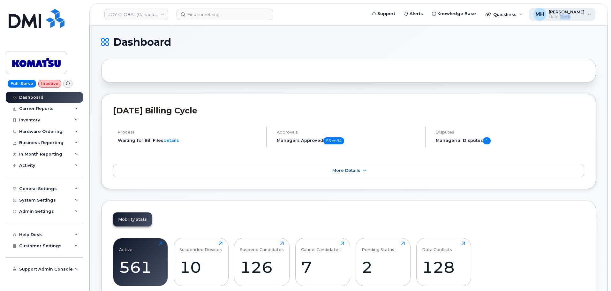
click at [569, 17] on span "Help Desk" at bounding box center [567, 16] width 36 height 5
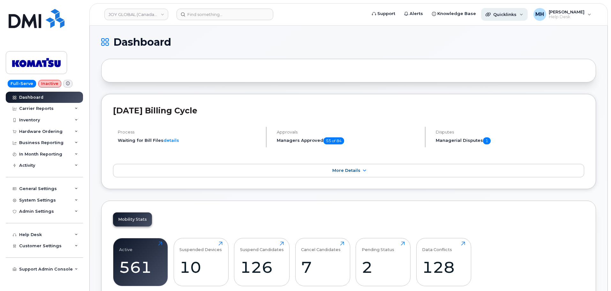
click at [527, 16] on div "Quicklinks" at bounding box center [504, 14] width 47 height 13
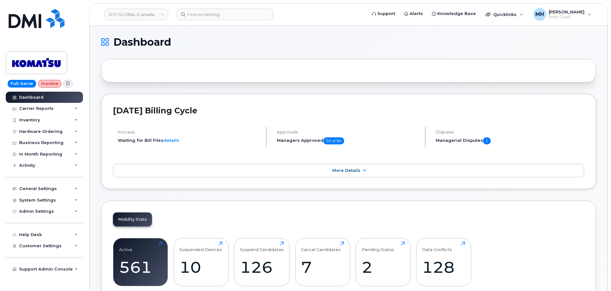
click at [68, 83] on span at bounding box center [67, 84] width 9 height 8
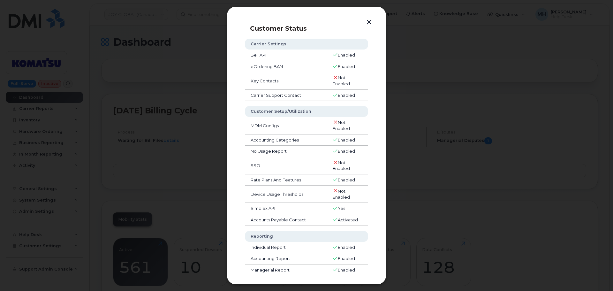
click at [393, 38] on div at bounding box center [306, 145] width 613 height 291
